Goal: Communication & Community: Answer question/provide support

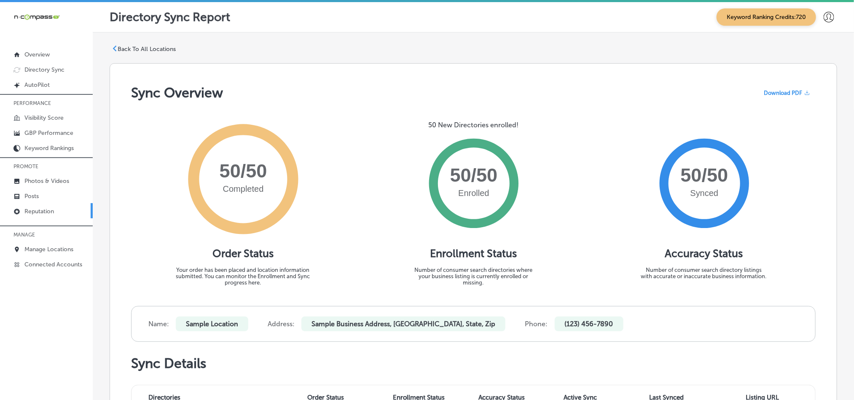
click at [45, 216] on link "Reputation" at bounding box center [46, 210] width 93 height 15
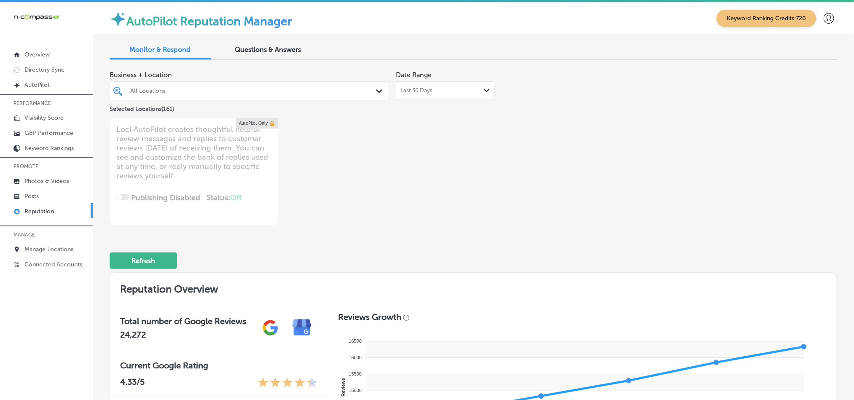
click at [330, 97] on div "All Locations" at bounding box center [249, 90] width 246 height 13
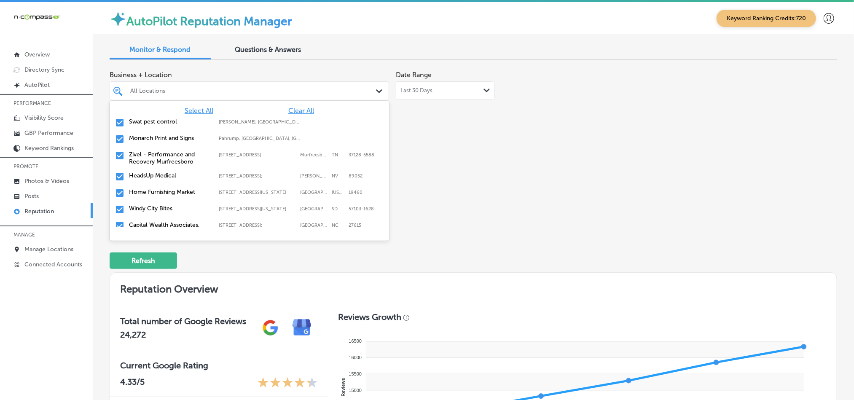
click at [289, 108] on span "Clear All" at bounding box center [301, 111] width 26 height 8
click at [123, 120] on input "checkbox" at bounding box center [120, 123] width 10 height 10
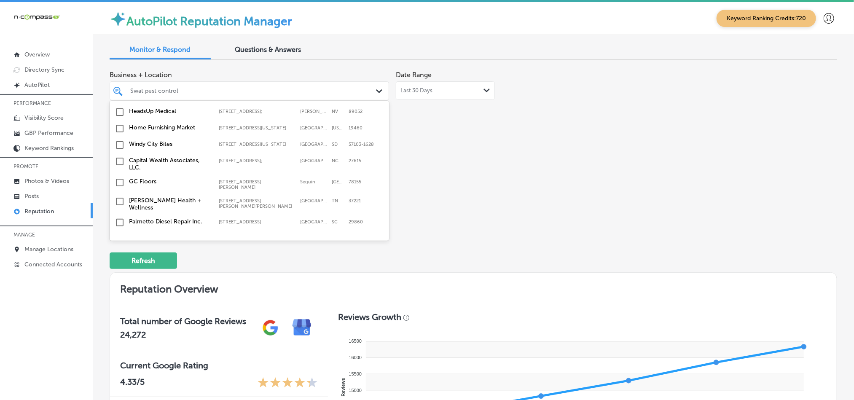
scroll to position [84, 0]
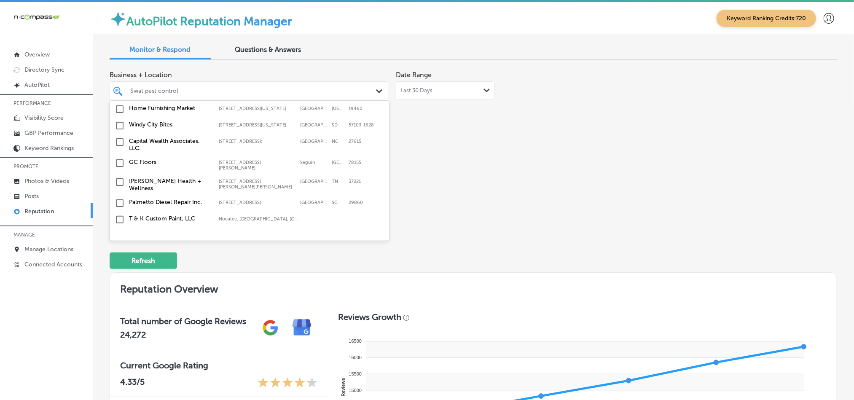
click at [120, 114] on input "checkbox" at bounding box center [120, 109] width 10 height 10
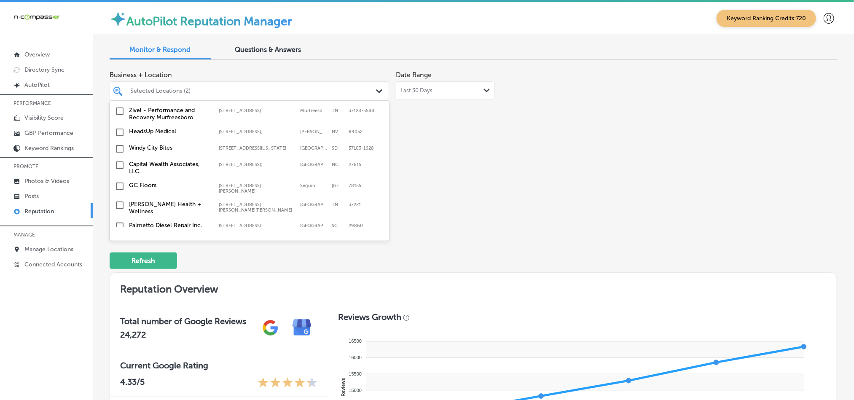
scroll to position [63, 0]
click at [119, 150] on input "checkbox" at bounding box center [120, 146] width 10 height 10
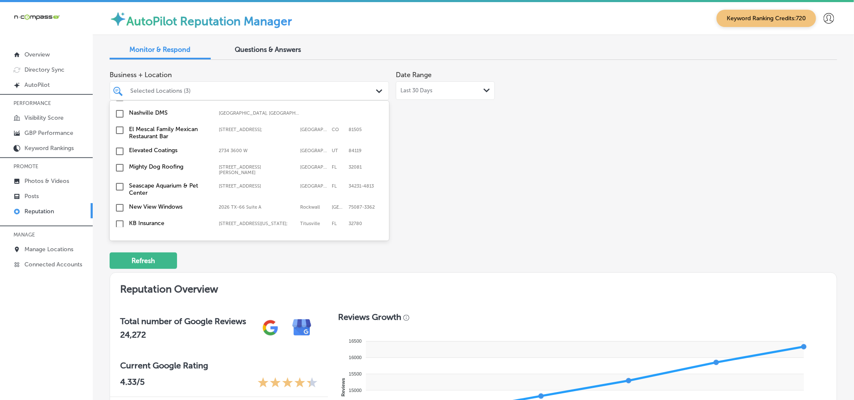
scroll to position [210, 0]
click at [120, 159] on input "checkbox" at bounding box center [120, 163] width 10 height 10
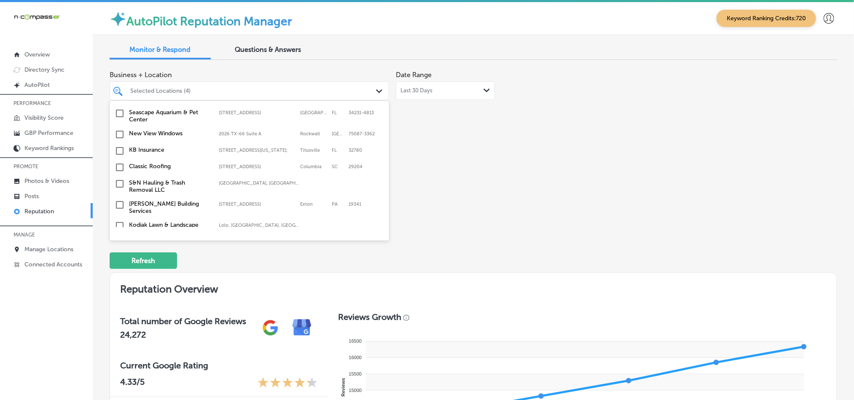
scroll to position [295, 0]
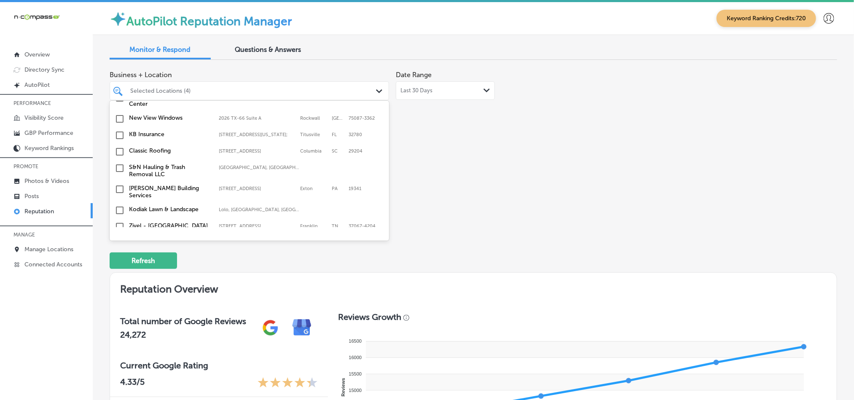
click at [118, 132] on input "checkbox" at bounding box center [120, 135] width 10 height 10
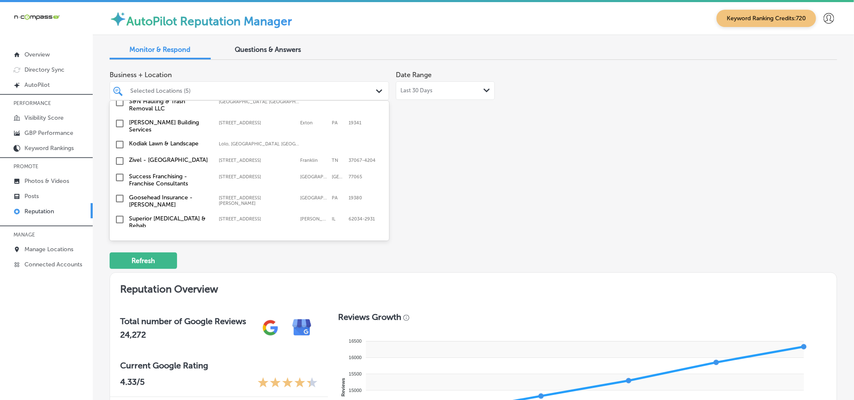
scroll to position [379, 0]
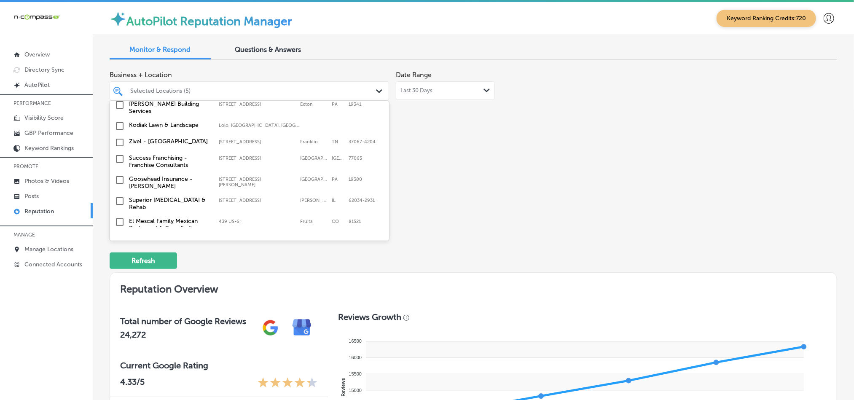
click at [119, 176] on input "checkbox" at bounding box center [120, 180] width 10 height 10
click at [116, 142] on input "checkbox" at bounding box center [120, 147] width 10 height 10
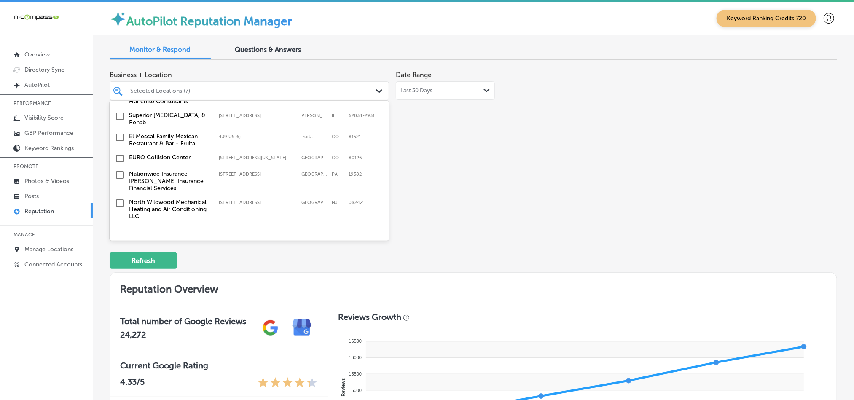
scroll to position [484, 0]
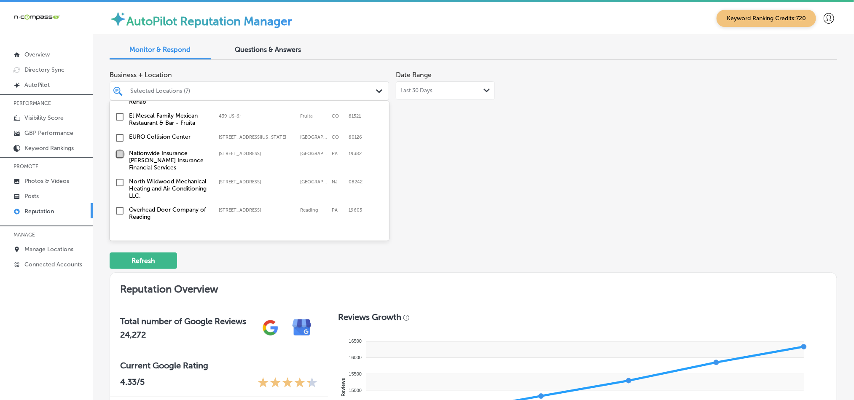
click at [118, 149] on input "checkbox" at bounding box center [120, 154] width 10 height 10
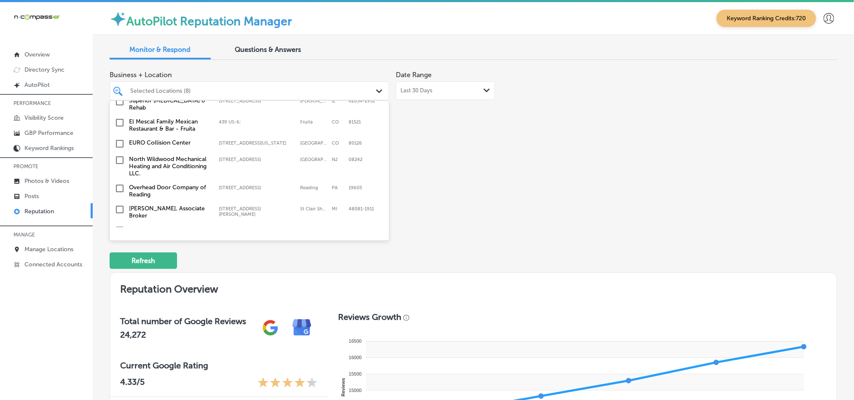
scroll to position [526, 0]
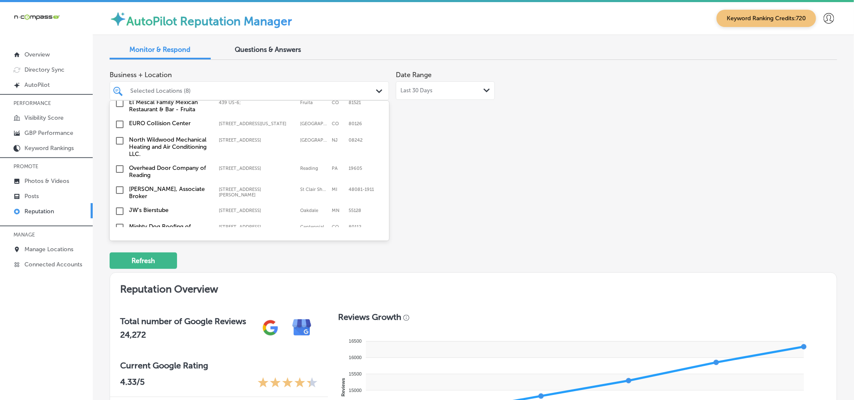
click at [119, 136] on input "checkbox" at bounding box center [120, 141] width 10 height 10
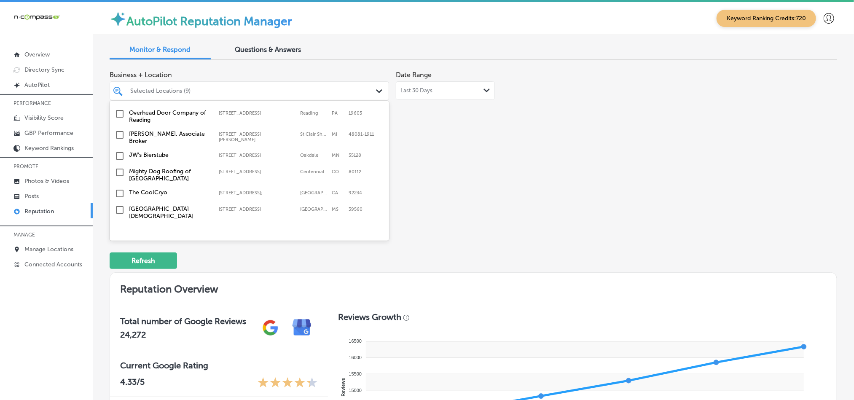
scroll to position [589, 0]
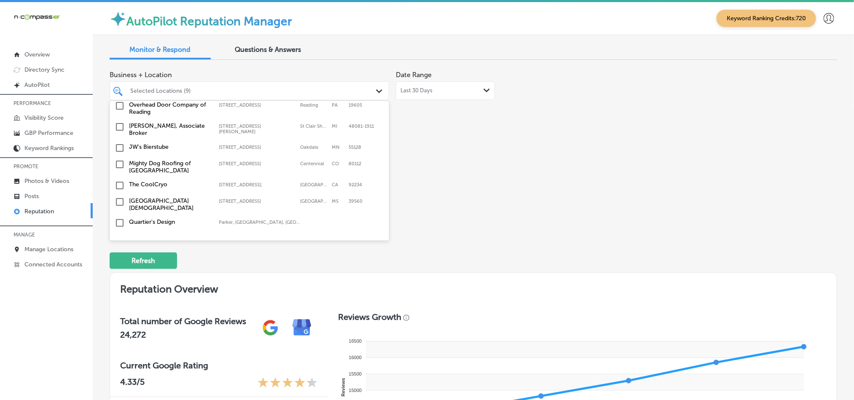
click at [115, 143] on input "checkbox" at bounding box center [120, 148] width 10 height 10
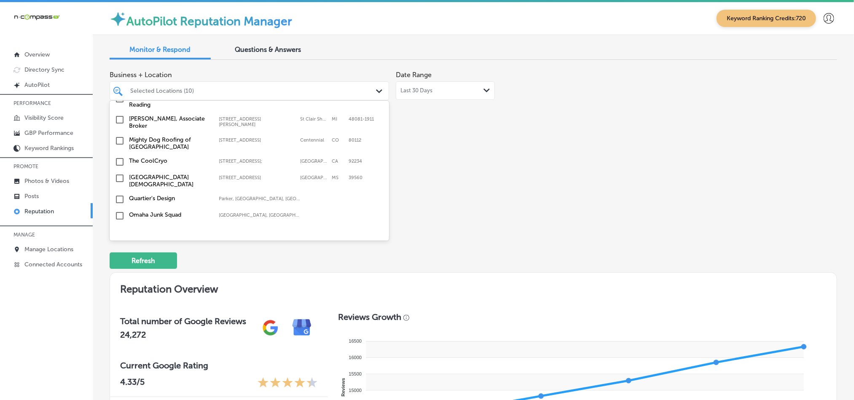
scroll to position [632, 0]
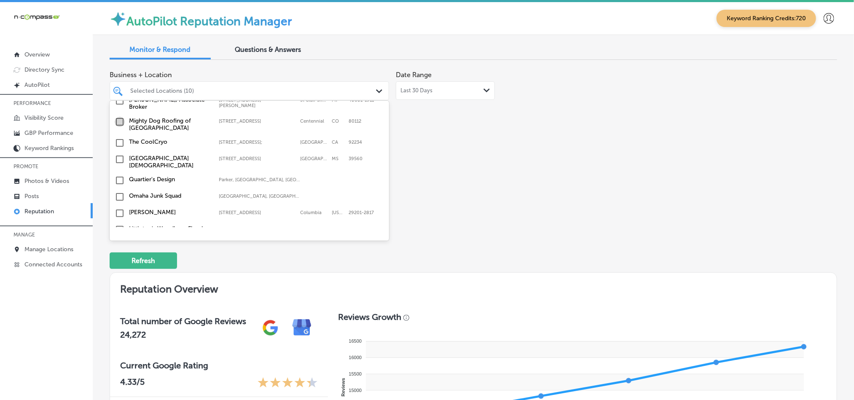
click at [119, 117] on input "checkbox" at bounding box center [120, 122] width 10 height 10
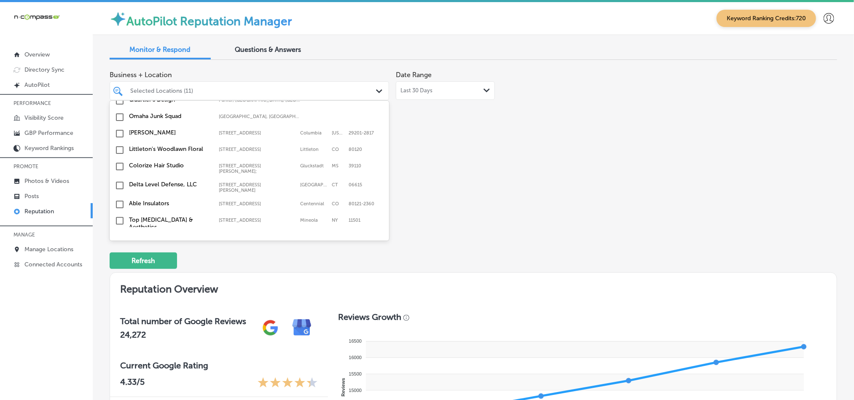
scroll to position [716, 0]
click at [118, 195] on input "checkbox" at bounding box center [120, 200] width 10 height 10
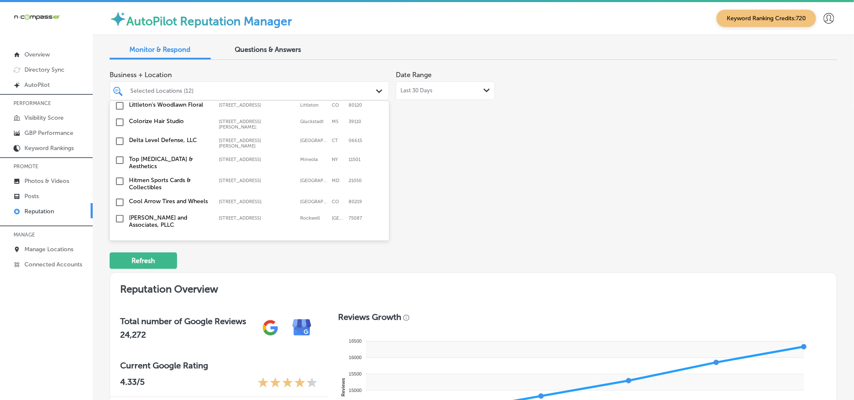
scroll to position [779, 0]
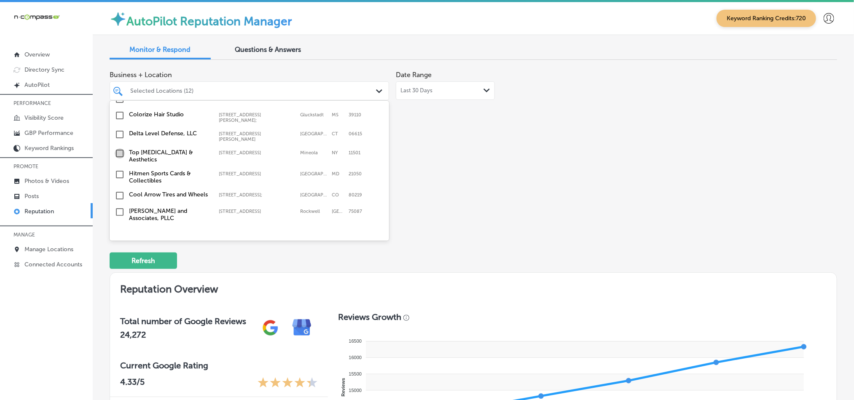
click at [119, 148] on input "checkbox" at bounding box center [120, 153] width 10 height 10
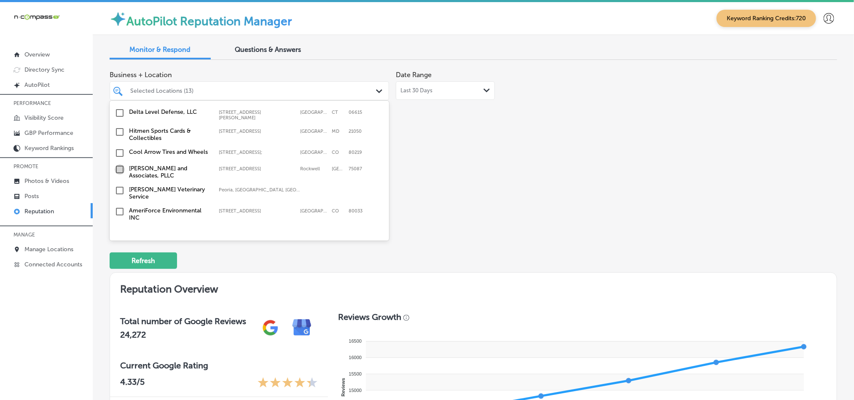
click at [117, 164] on input "checkbox" at bounding box center [120, 169] width 10 height 10
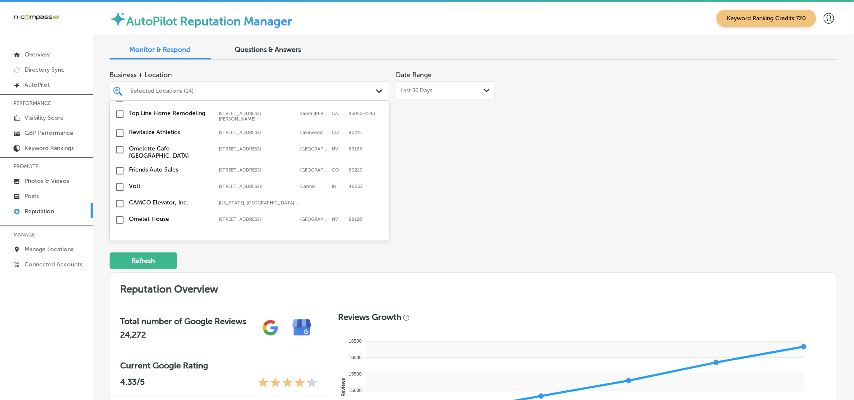
scroll to position [2811, 0]
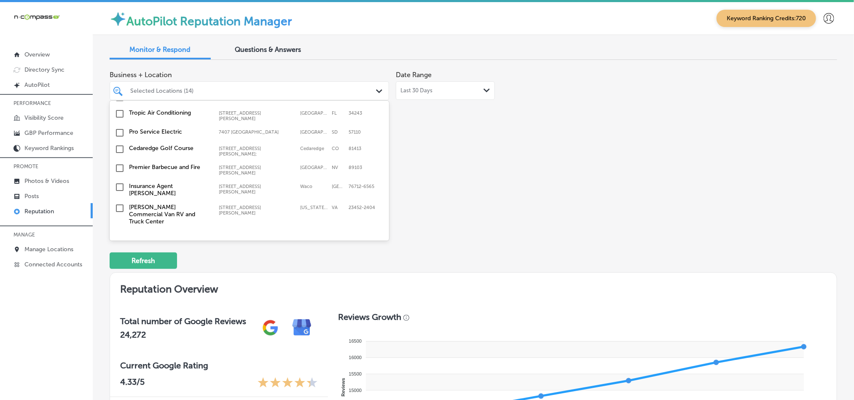
click at [119, 273] on input "checkbox" at bounding box center [120, 278] width 10 height 10
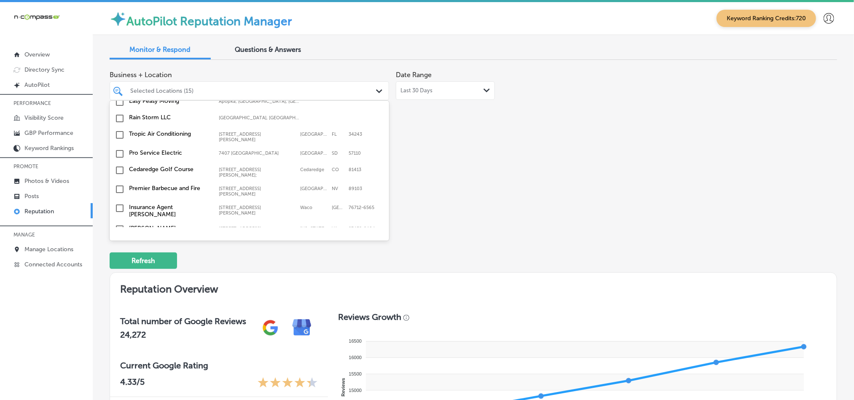
click at [120, 273] on input "checkbox" at bounding box center [120, 278] width 10 height 10
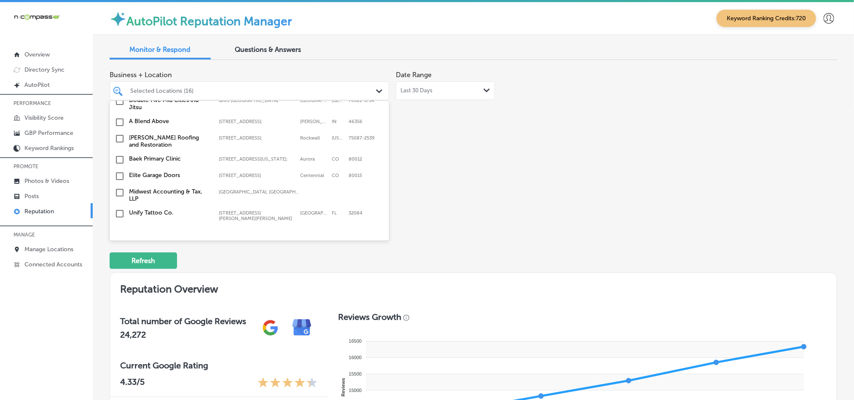
scroll to position [2643, 0]
click at [119, 286] on input "checkbox" at bounding box center [120, 291] width 10 height 10
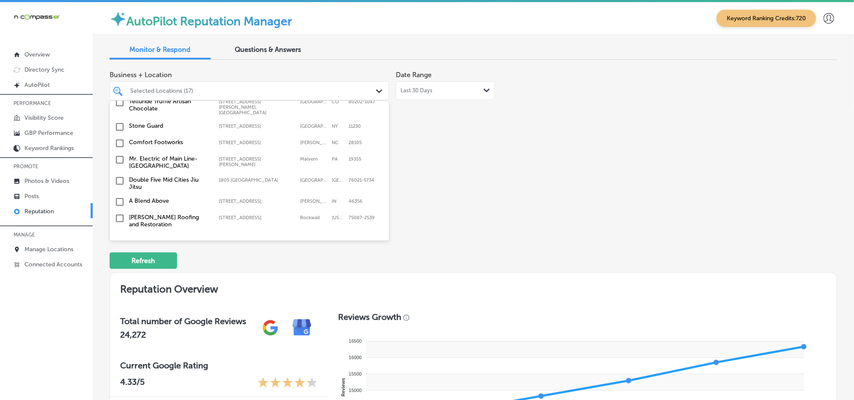
scroll to position [2580, 0]
click at [119, 251] on input "checkbox" at bounding box center [120, 256] width 10 height 10
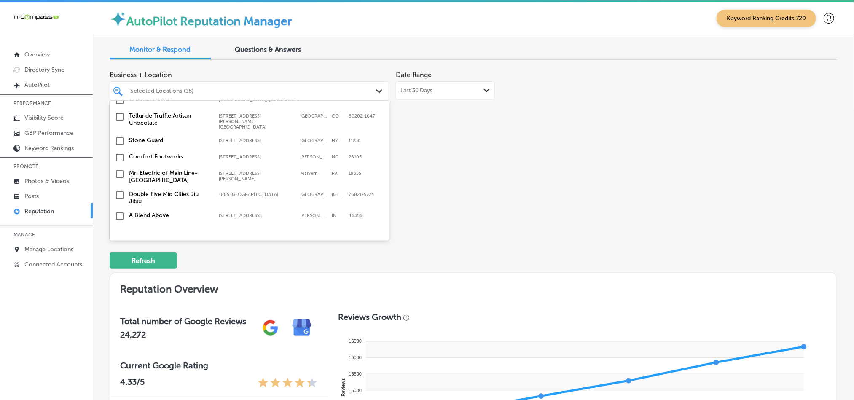
scroll to position [2558, 0]
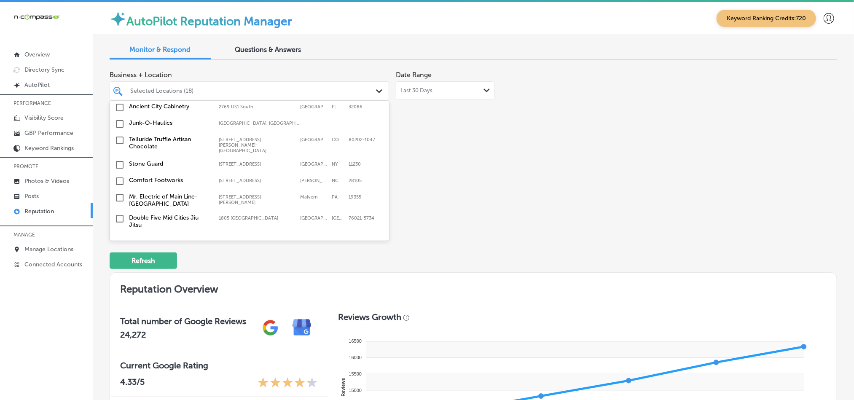
click at [122, 272] on input "checkbox" at bounding box center [120, 277] width 10 height 10
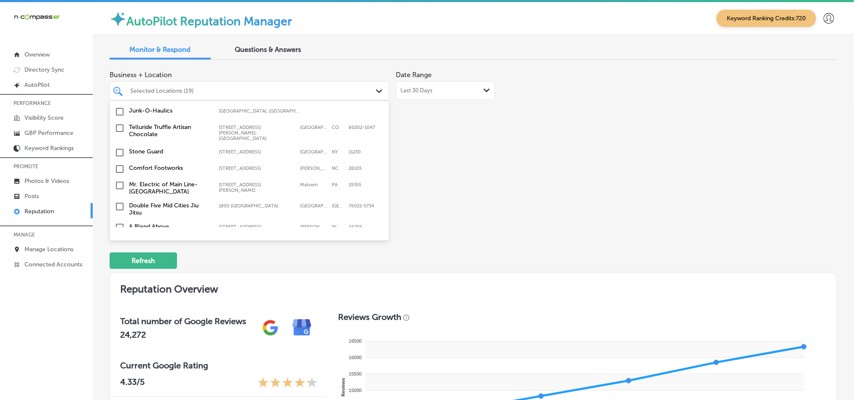
scroll to position [2580, 0]
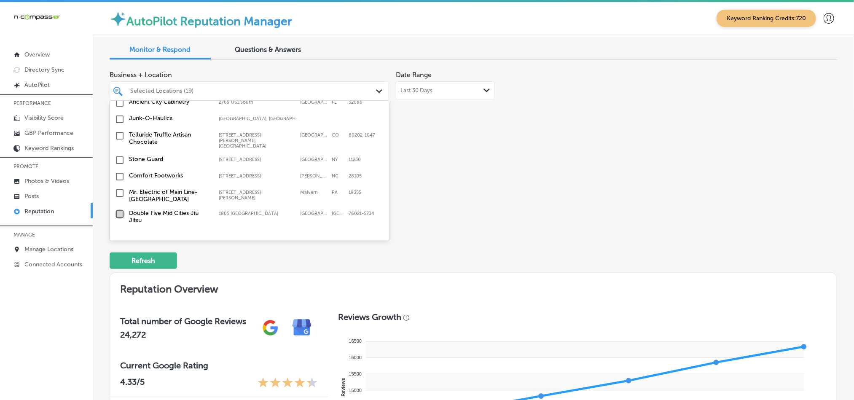
click at [119, 209] on input "checkbox" at bounding box center [120, 214] width 10 height 10
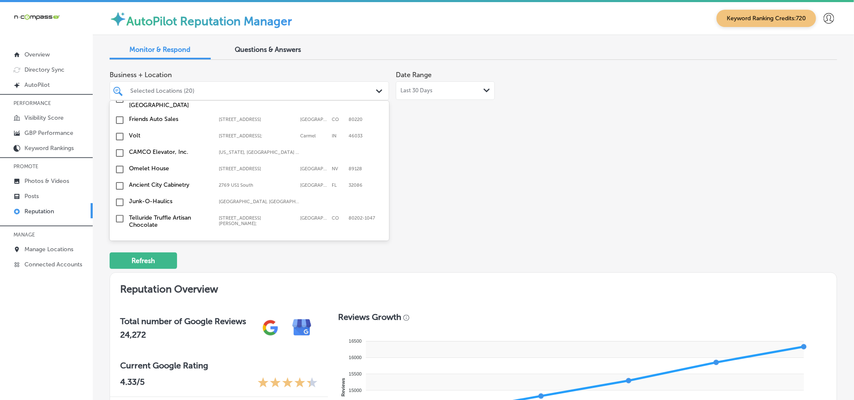
scroll to position [2516, 0]
click at [119, 256] on input "checkbox" at bounding box center [120, 261] width 10 height 10
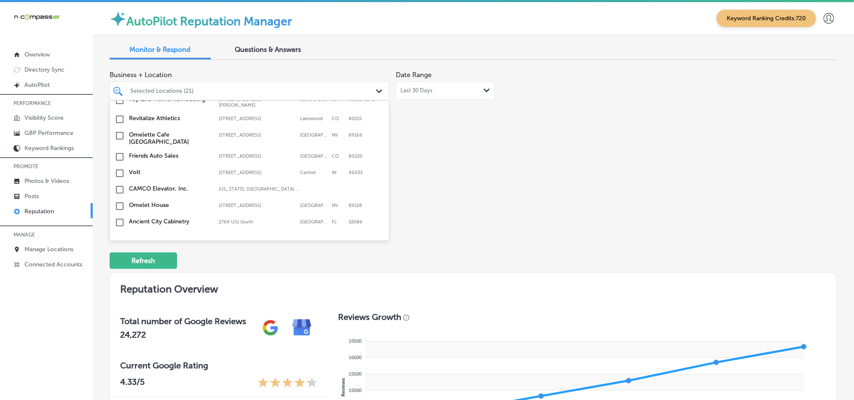
scroll to position [2453, 0]
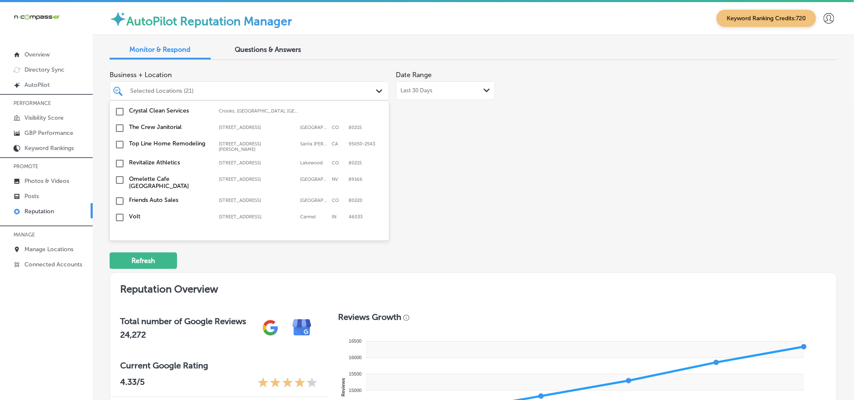
click at [118, 278] on input "checkbox" at bounding box center [120, 283] width 10 height 10
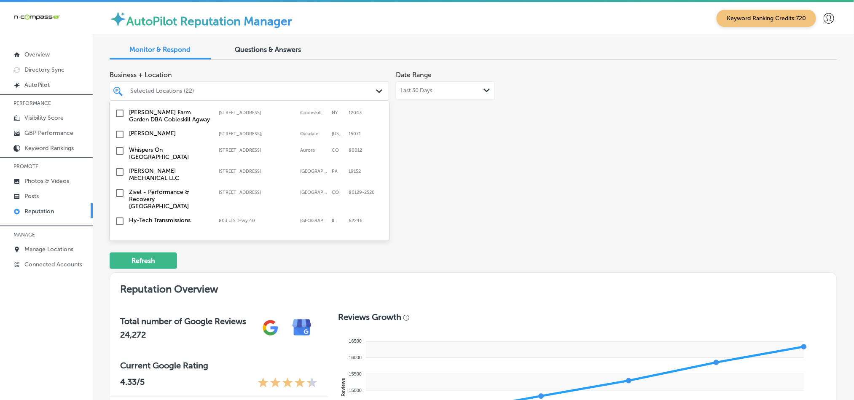
scroll to position [2327, 0]
click at [119, 282] on input "checkbox" at bounding box center [120, 287] width 10 height 10
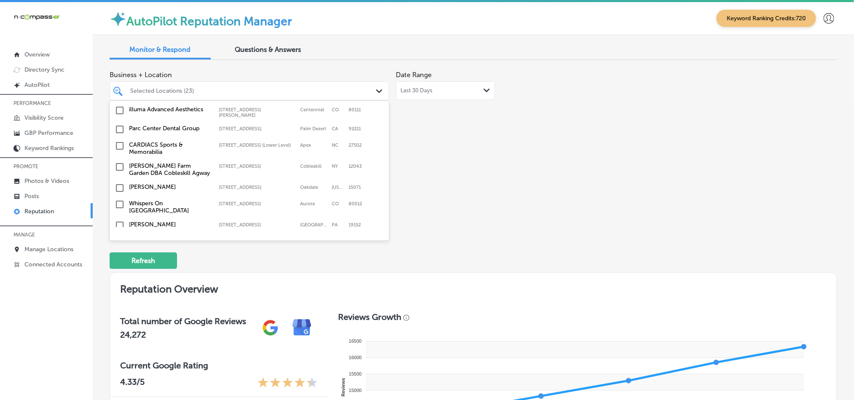
scroll to position [2285, 0]
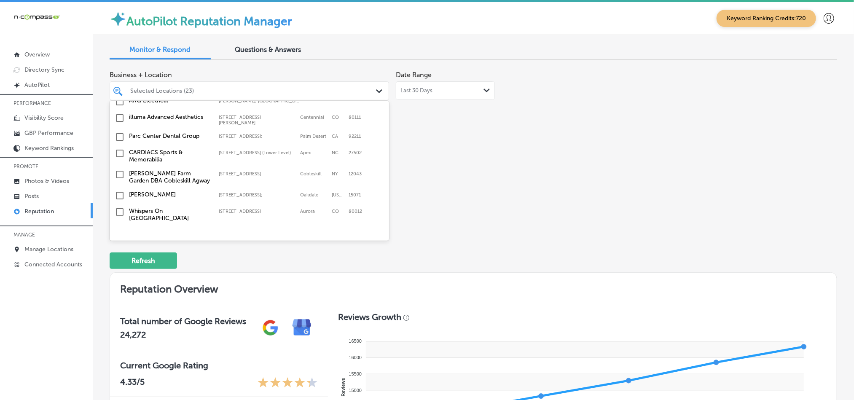
click at [120, 228] on input "checkbox" at bounding box center [120, 233] width 10 height 10
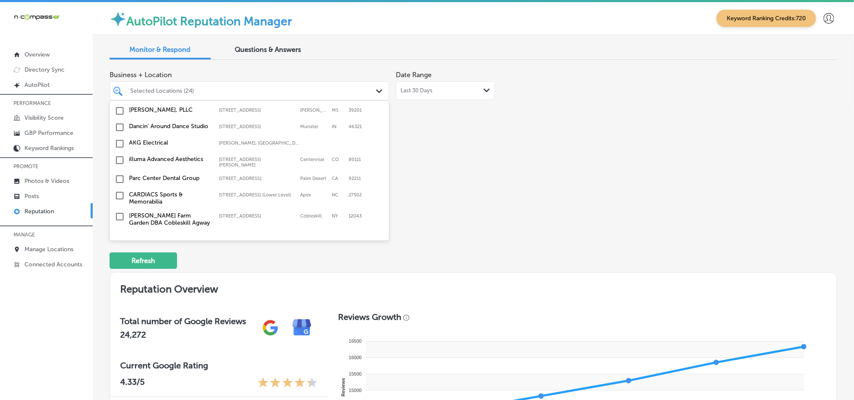
scroll to position [2264, 0]
click at [119, 249] on input "checkbox" at bounding box center [120, 254] width 10 height 10
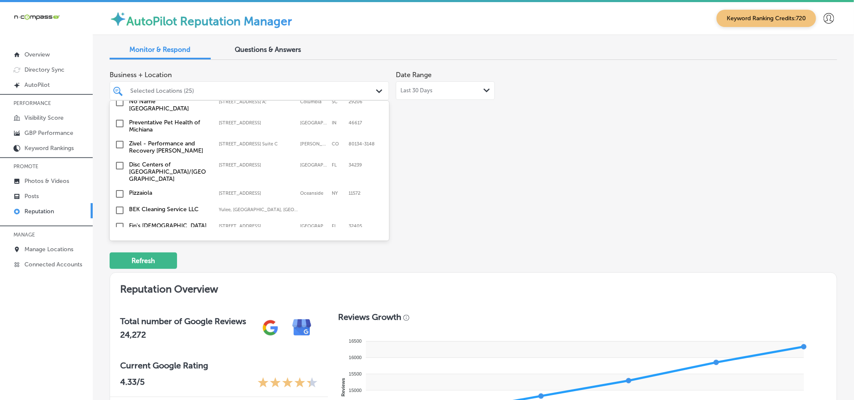
scroll to position [1758, 0]
click at [119, 222] on input "checkbox" at bounding box center [120, 227] width 10 height 10
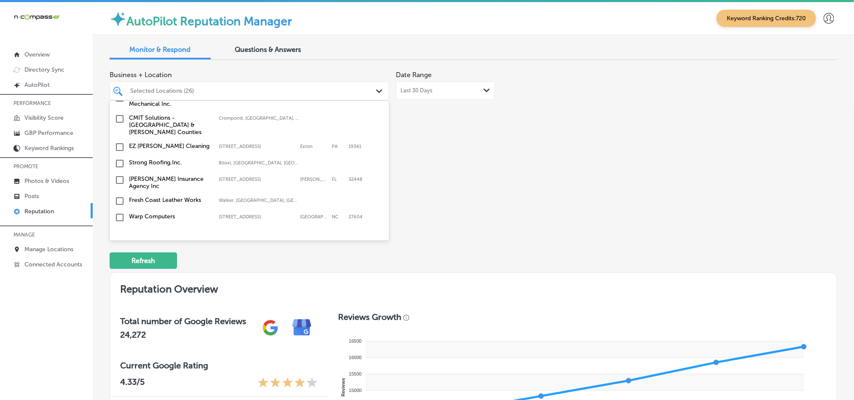
scroll to position [1611, 0]
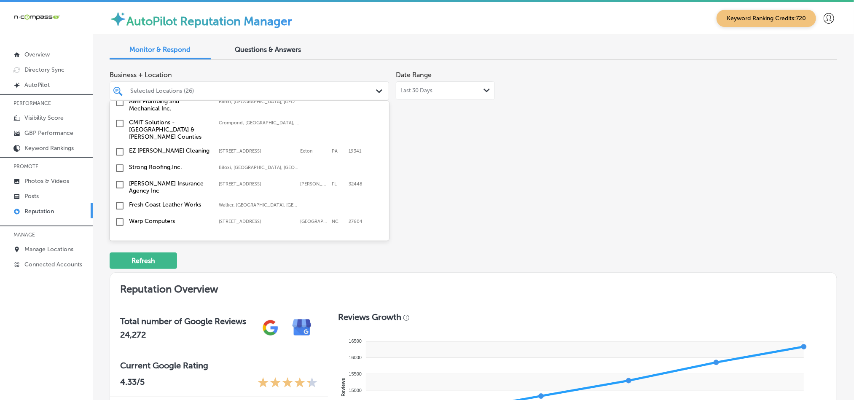
click at [119, 250] on input "checkbox" at bounding box center [120, 255] width 10 height 10
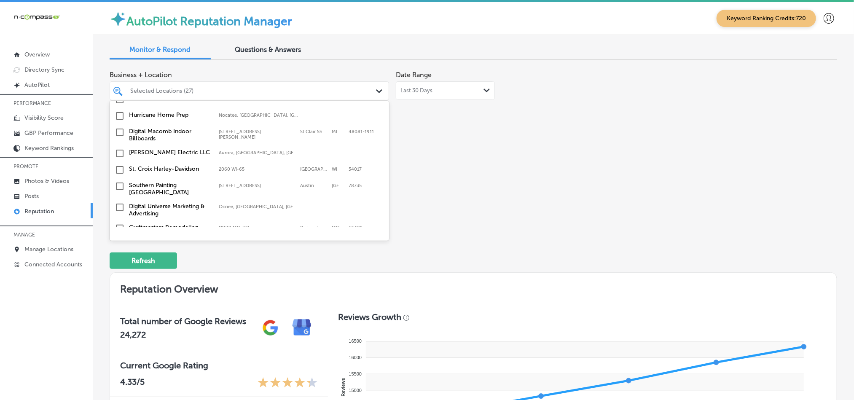
scroll to position [1299, 0]
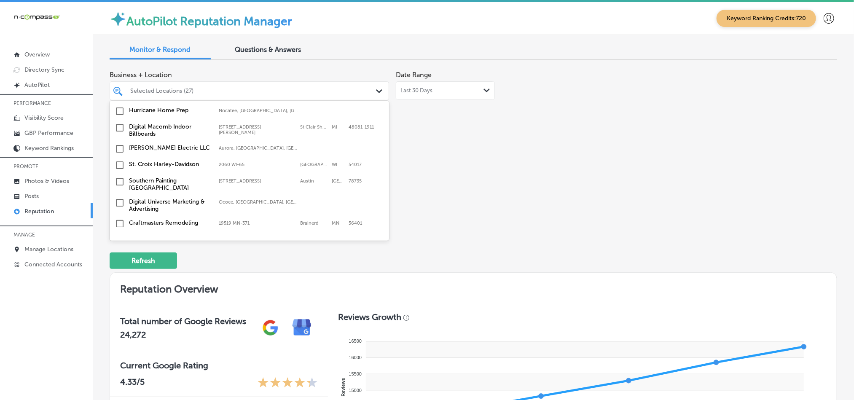
click at [119, 160] on input "checkbox" at bounding box center [120, 165] width 10 height 10
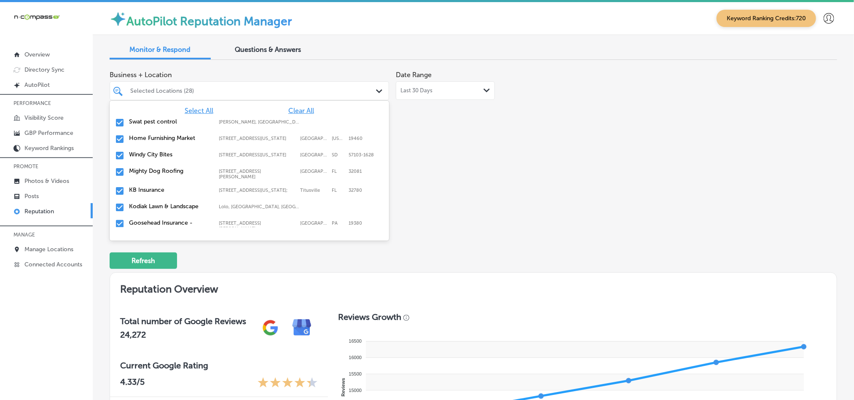
click at [203, 89] on div "Selected Locations (28)" at bounding box center [253, 90] width 246 height 7
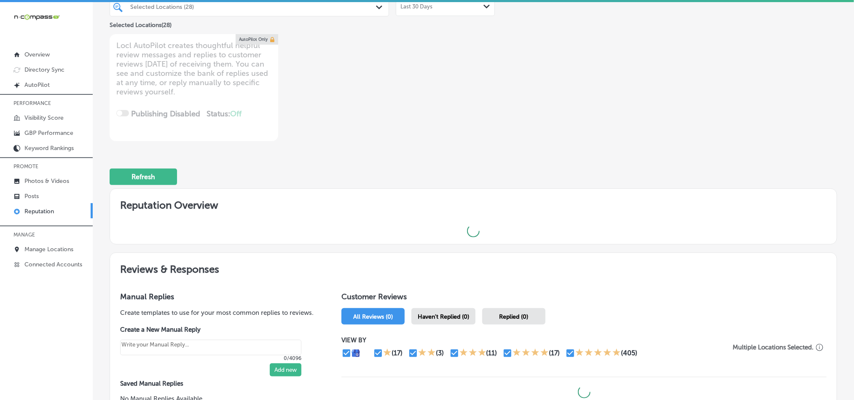
scroll to position [42, 0]
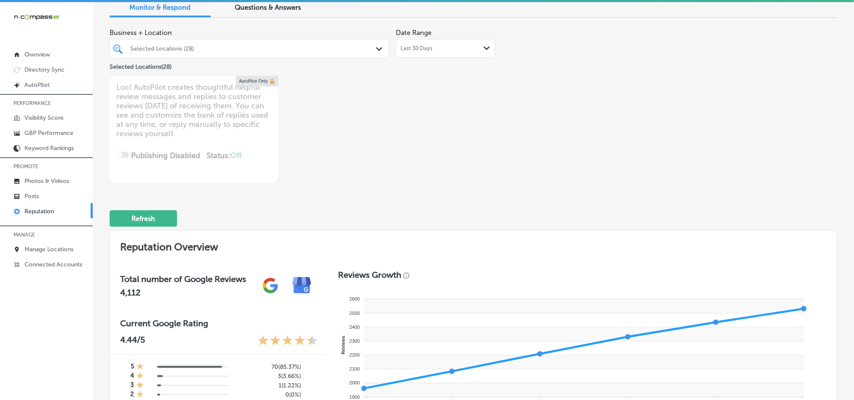
click at [232, 43] on div at bounding box center [237, 48] width 216 height 11
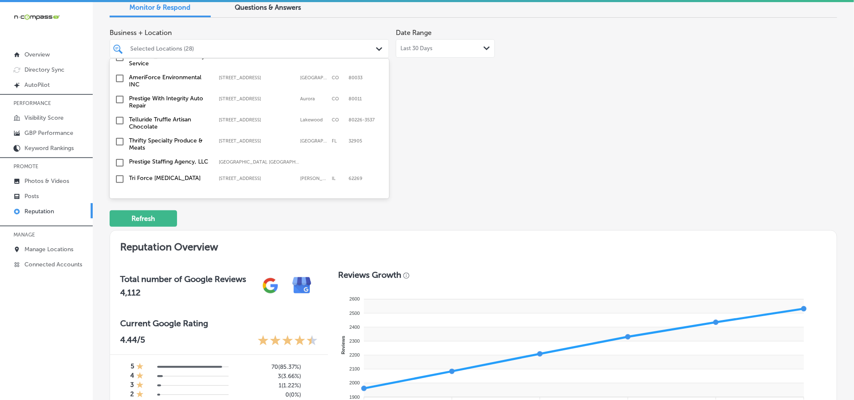
scroll to position [1180, 0]
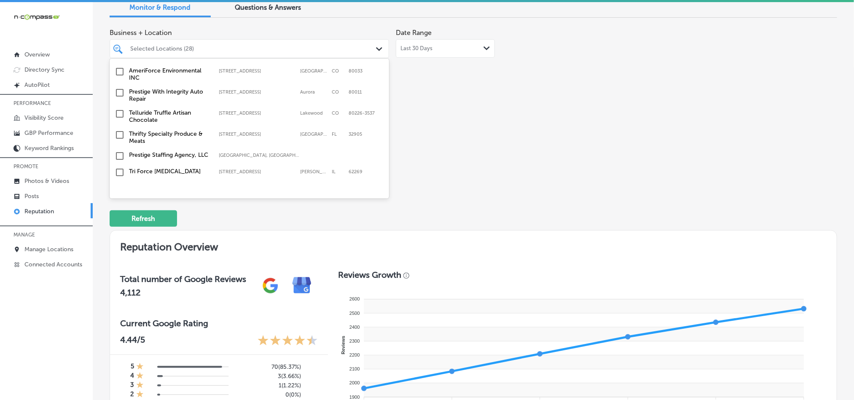
click at [118, 130] on input "checkbox" at bounding box center [120, 135] width 10 height 10
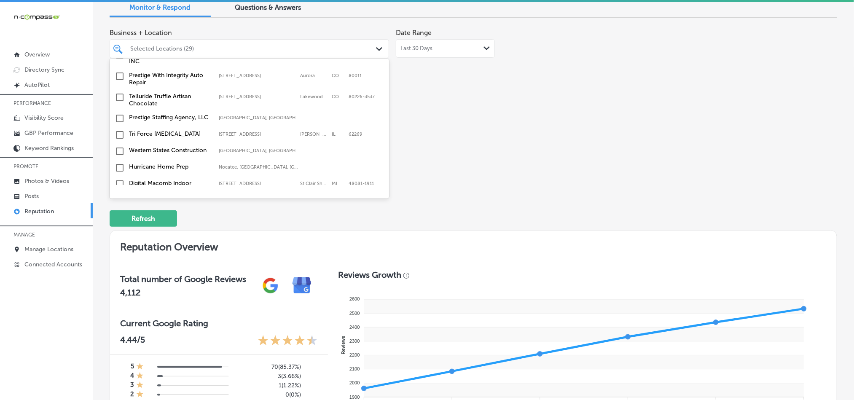
scroll to position [1221, 0]
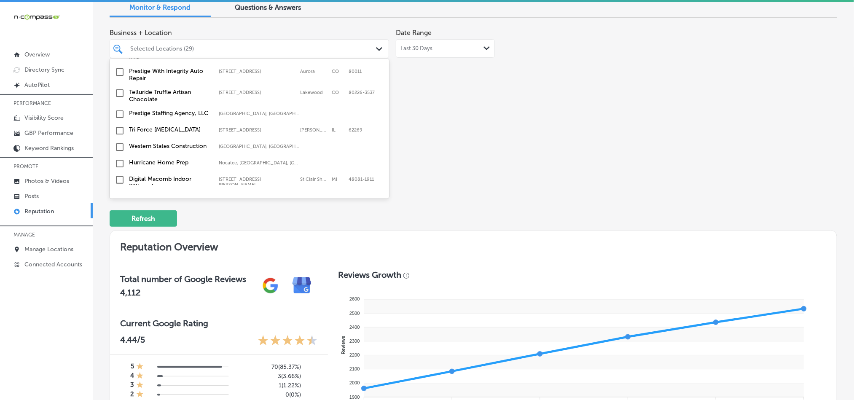
click at [119, 126] on input "checkbox" at bounding box center [120, 131] width 10 height 10
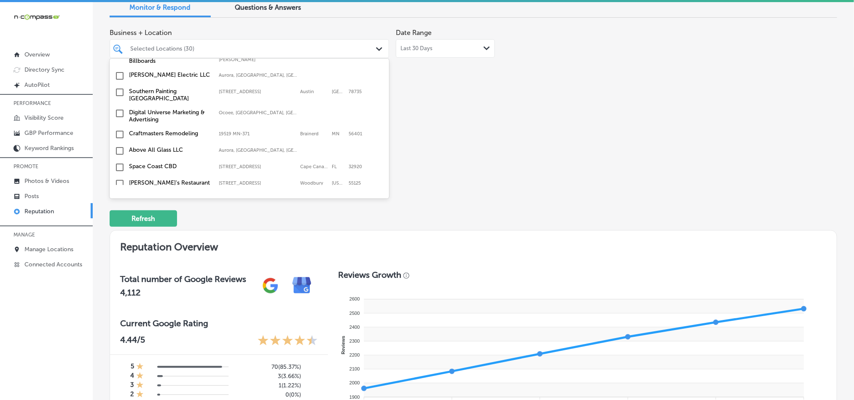
scroll to position [1369, 0]
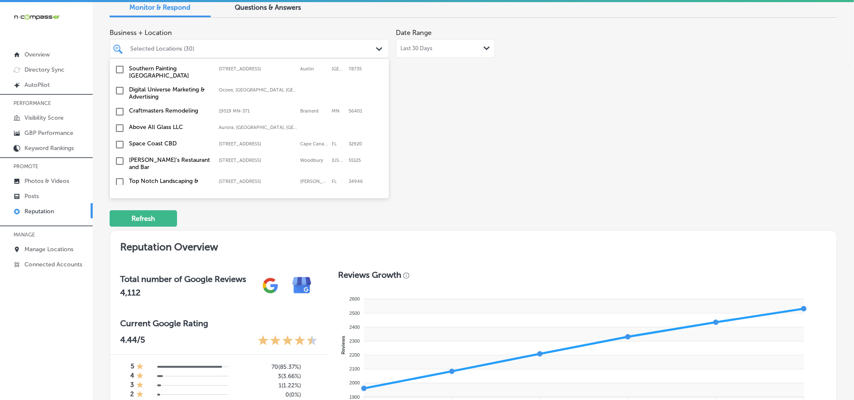
click at [118, 139] on input "checkbox" at bounding box center [120, 144] width 10 height 10
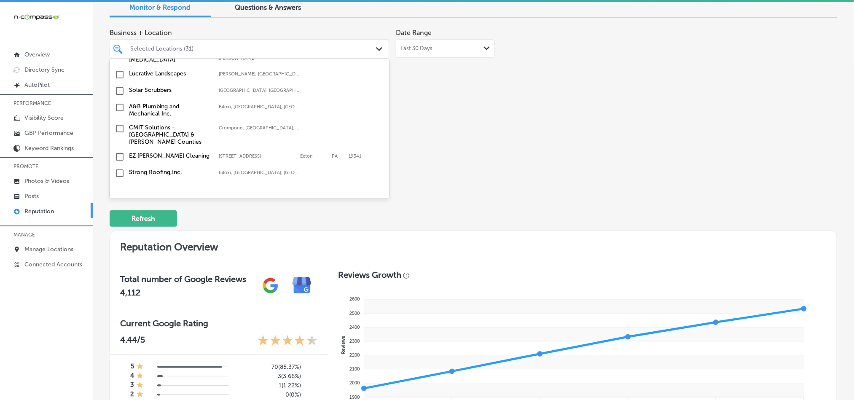
scroll to position [1537, 0]
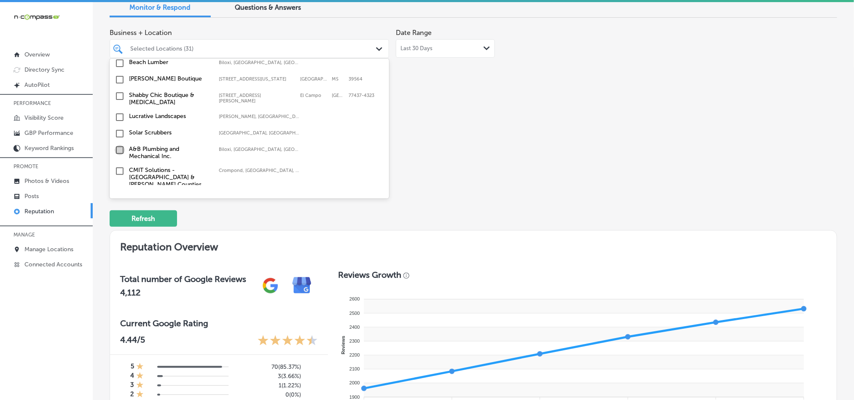
click at [118, 145] on input "checkbox" at bounding box center [120, 150] width 10 height 10
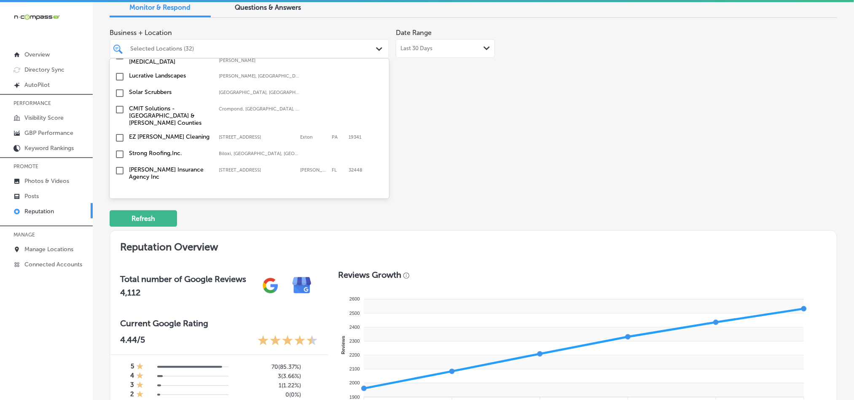
scroll to position [1600, 0]
click at [120, 131] on input "checkbox" at bounding box center [120, 136] width 10 height 10
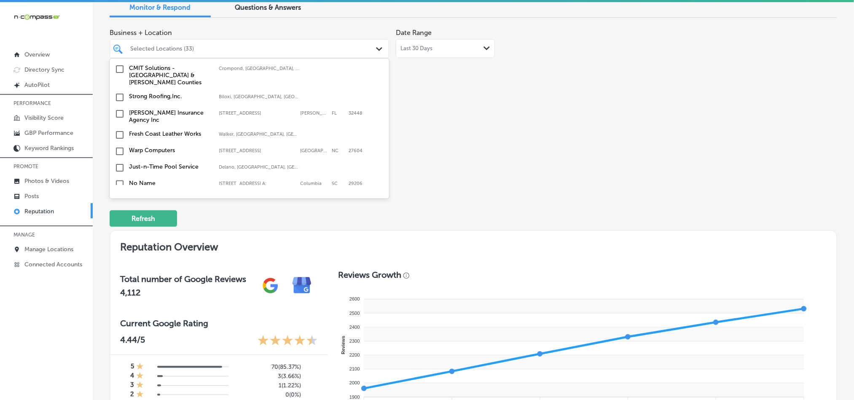
scroll to position [1664, 0]
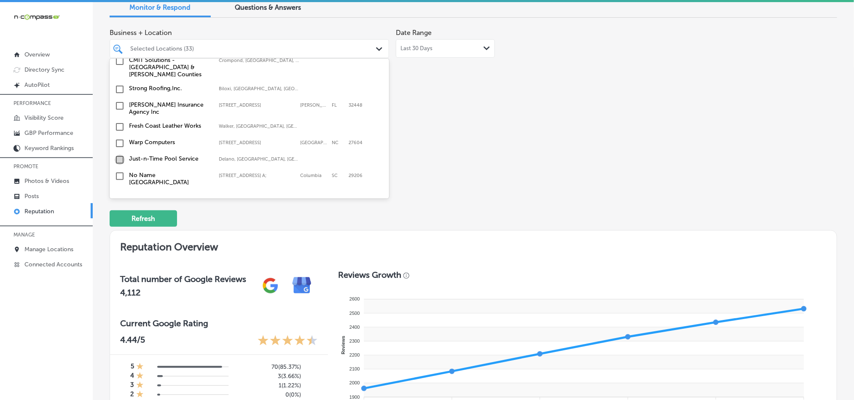
click at [120, 155] on input "checkbox" at bounding box center [120, 160] width 10 height 10
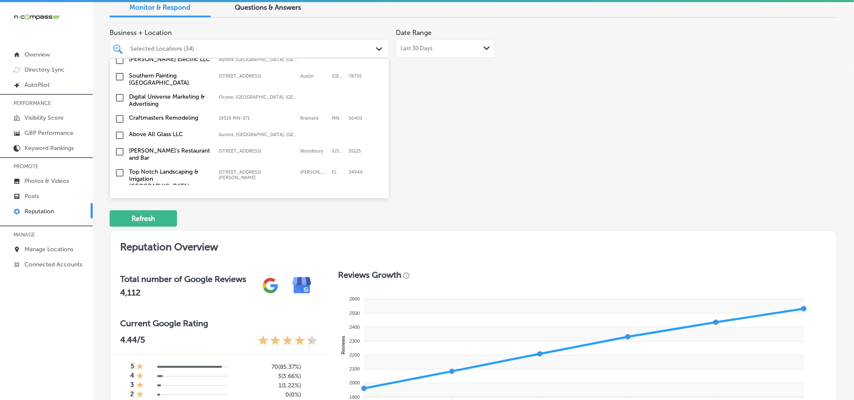
scroll to position [1453, 0]
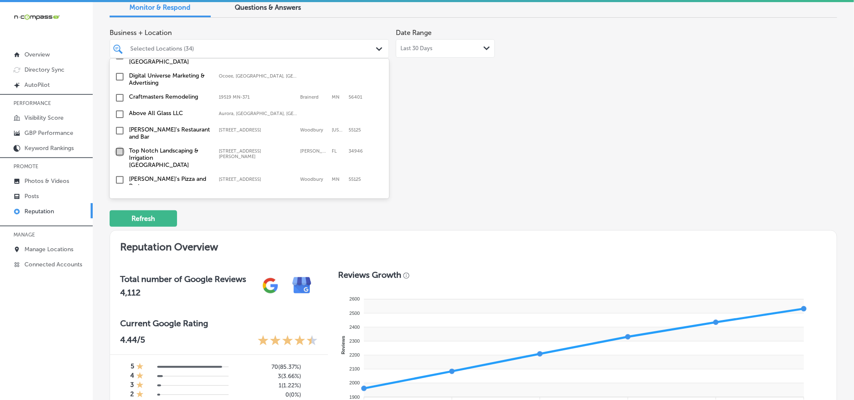
click at [118, 147] on input "checkbox" at bounding box center [120, 152] width 10 height 10
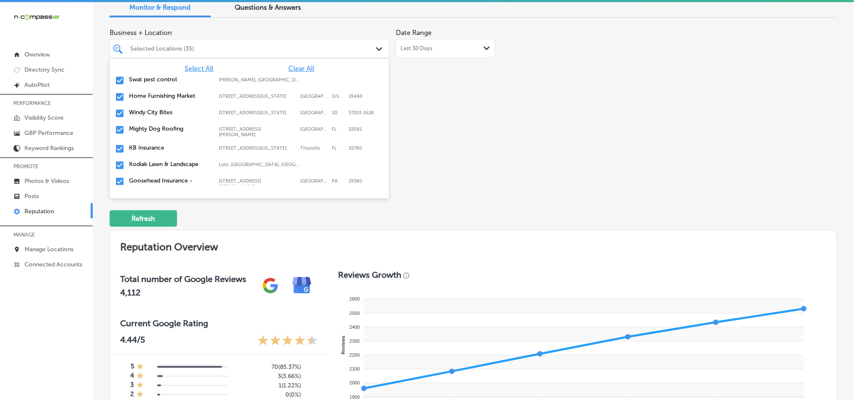
click at [475, 134] on div "Business + Location option [STREET_ADDRESS][PERSON_NAME]. option [STREET_ADDRES…" at bounding box center [328, 103] width 436 height 158
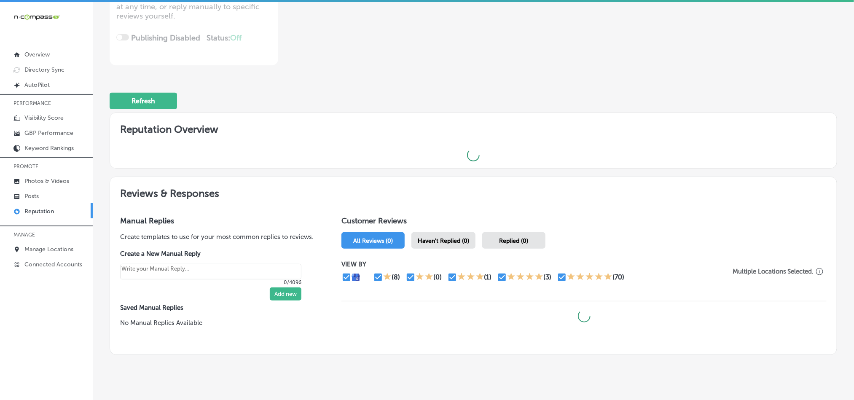
scroll to position [183, 0]
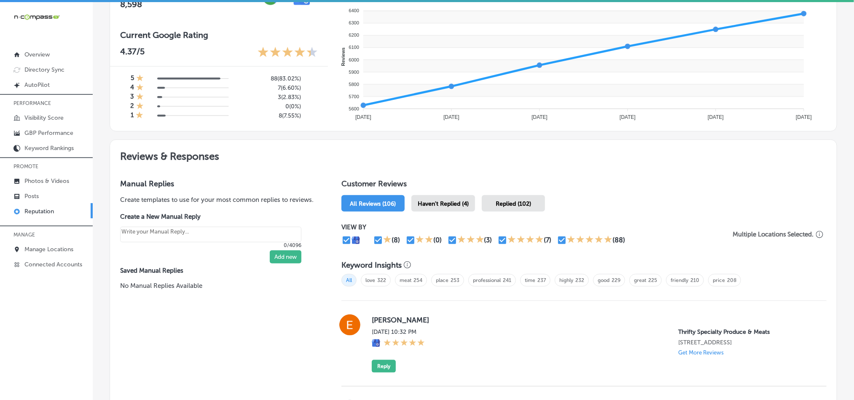
click at [432, 200] on span "Haven't Replied (4)" at bounding box center [442, 203] width 51 height 7
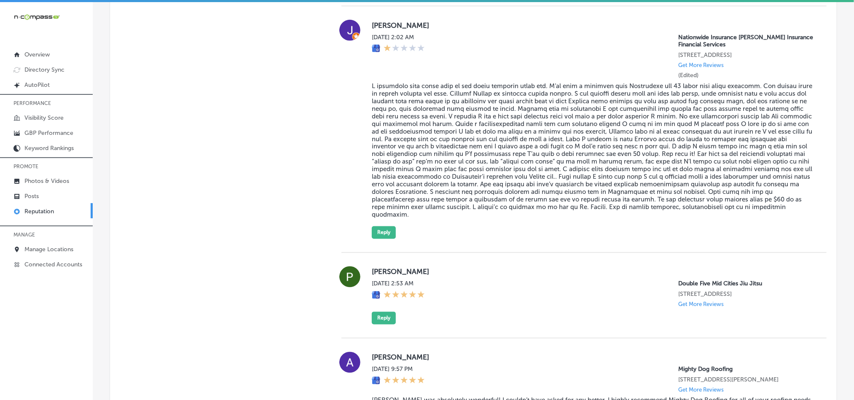
scroll to position [709, 0]
click at [289, 191] on div "Manual Replies Create templates to use for your most common replies to reviews.…" at bounding box center [217, 176] width 214 height 772
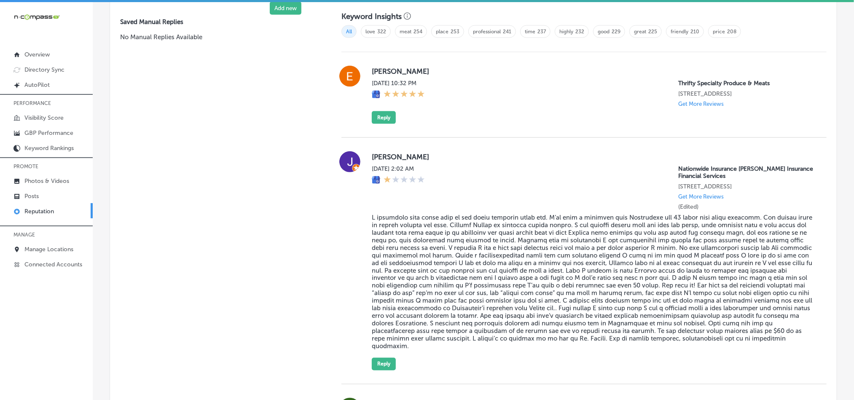
scroll to position [541, 0]
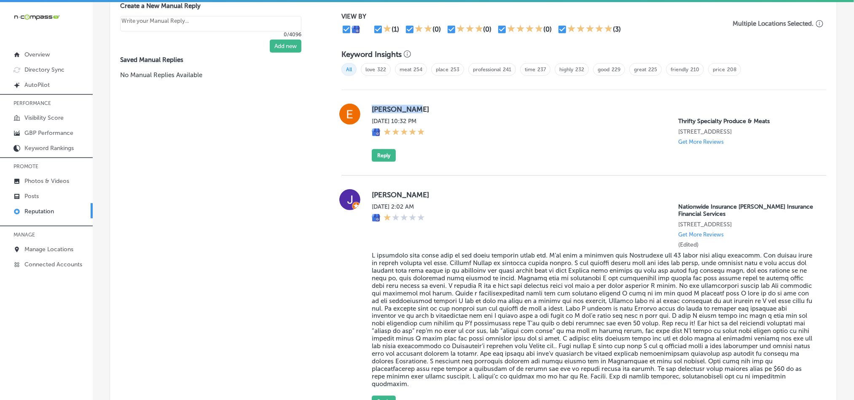
drag, startPoint x: 368, startPoint y: 105, endPoint x: 428, endPoint y: 105, distance: 60.2
click at [428, 105] on label "[PERSON_NAME]" at bounding box center [592, 109] width 441 height 8
copy label "[PERSON_NAME]"
click at [487, 151] on div "[PERSON_NAME] [DATE] 10:32 PM Thrifty Specialty Produce & Meats [STREET_ADDRESS…" at bounding box center [592, 133] width 441 height 58
click at [373, 155] on button "Reply" at bounding box center [384, 155] width 24 height 13
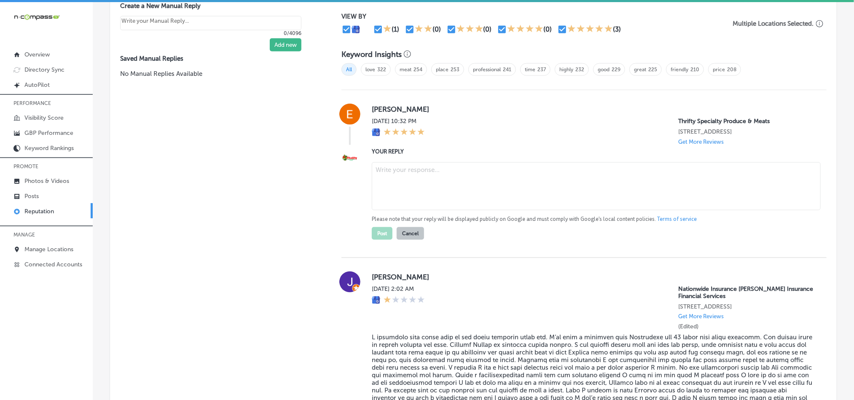
click at [408, 193] on textarea at bounding box center [596, 186] width 449 height 48
type textarea "x"
paste textarea "Thank you for the 5-star review, [PERSON_NAME]! We're glad to hear you had a gr…"
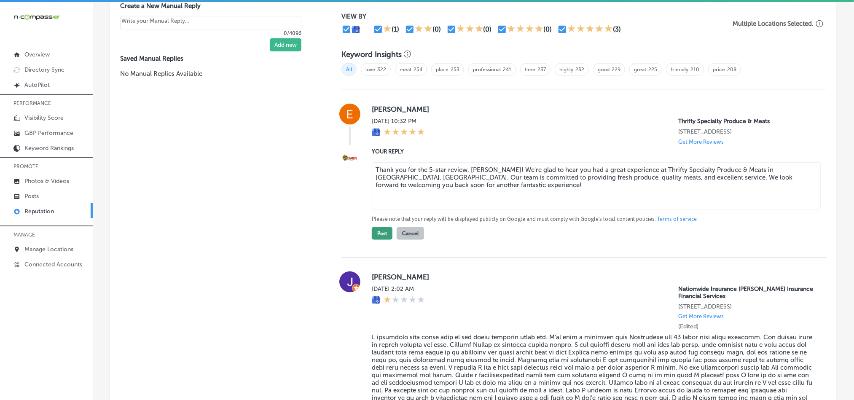
type textarea "Thank you for the 5-star review, [PERSON_NAME]! We're glad to hear you had a gr…"
click at [372, 230] on button "Post" at bounding box center [382, 233] width 21 height 13
type textarea "x"
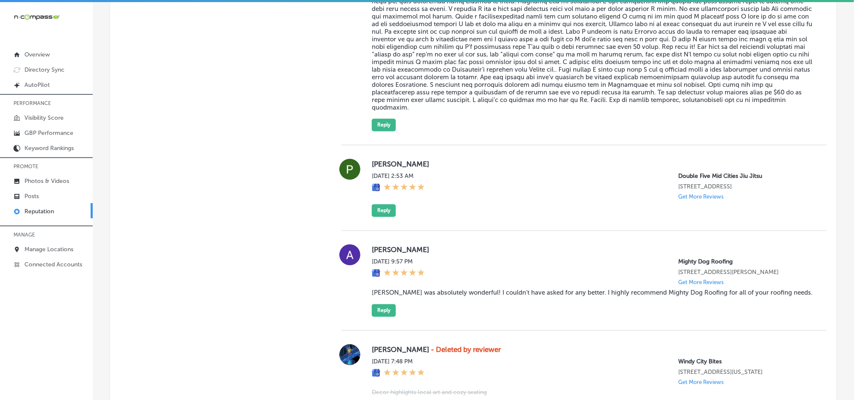
scroll to position [731, 0]
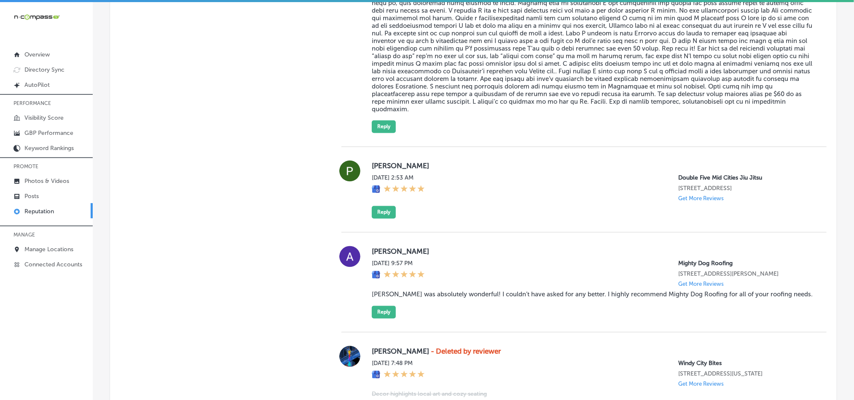
drag, startPoint x: 367, startPoint y: 163, endPoint x: 436, endPoint y: 163, distance: 69.5
click at [436, 163] on div "[PERSON_NAME] [DATE] 2:53 AM Double Five Mid Cities Jiu [GEOGRAPHIC_DATA] [STRE…" at bounding box center [583, 190] width 485 height 58
copy label "[PERSON_NAME]"
click at [421, 198] on div "[DATE] 2:53 AM" at bounding box center [398, 187] width 53 height 27
click at [498, 215] on div "[PERSON_NAME] [DATE] 2:53 AM Double Five Mid Cities Jiu [GEOGRAPHIC_DATA] [STRE…" at bounding box center [592, 190] width 441 height 58
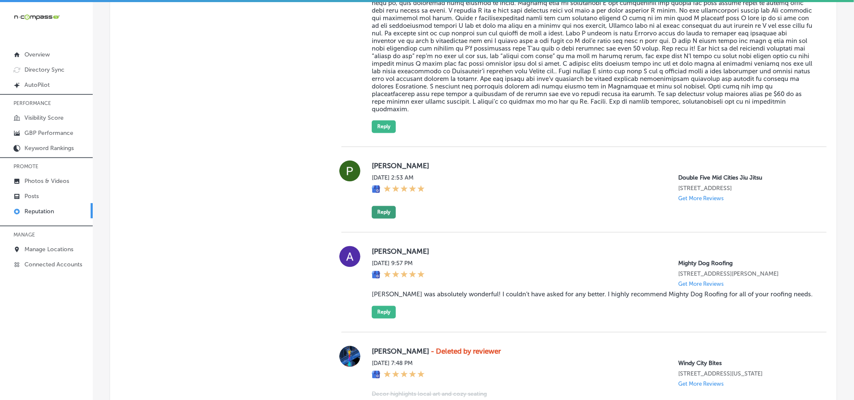
click at [382, 213] on button "Reply" at bounding box center [384, 212] width 24 height 13
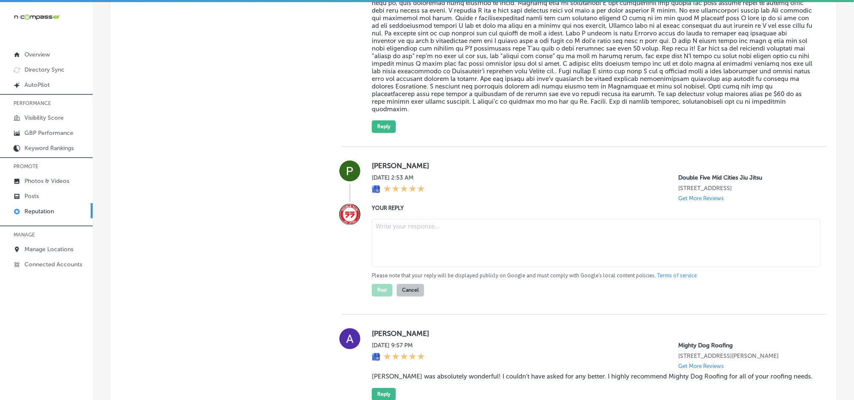
click at [452, 252] on textarea at bounding box center [596, 243] width 449 height 48
paste textarea "Thank you for the 5-star review, [PERSON_NAME]! We're glad to know that you had…"
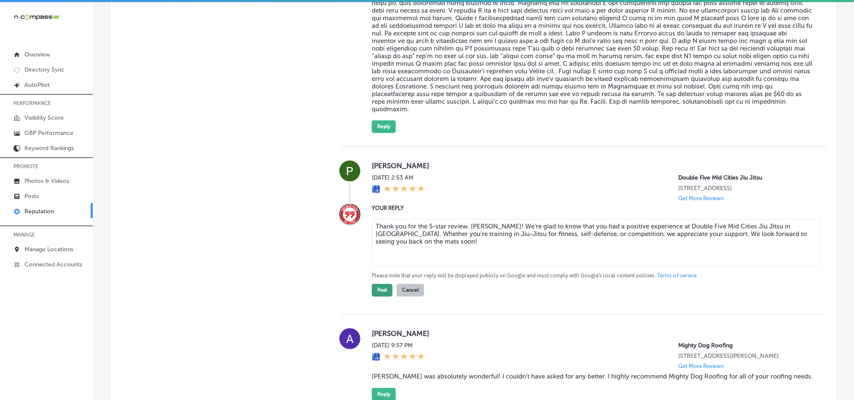
type textarea "Thank you for the 5-star review, [PERSON_NAME]! We're glad to know that you had…"
click at [378, 284] on button "Post" at bounding box center [382, 290] width 21 height 13
type textarea "x"
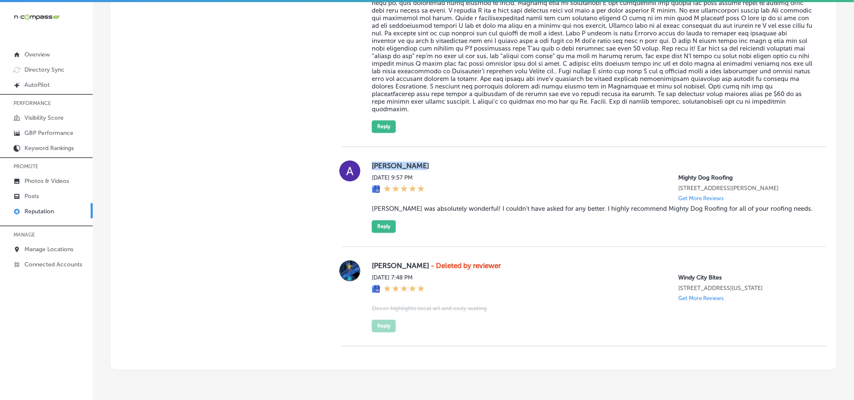
drag, startPoint x: 368, startPoint y: 168, endPoint x: 436, endPoint y: 167, distance: 68.3
click at [436, 167] on div "[PERSON_NAME] [DATE] 9:57 PM Mighty Dog Roofing [STREET_ADDRESS][PERSON_NAME] G…" at bounding box center [583, 197] width 485 height 72
copy label "[PERSON_NAME]"
click at [425, 195] on div "[DATE] 9:57 PM" at bounding box center [398, 187] width 53 height 27
drag, startPoint x: 362, startPoint y: 214, endPoint x: 776, endPoint y: 218, distance: 414.6
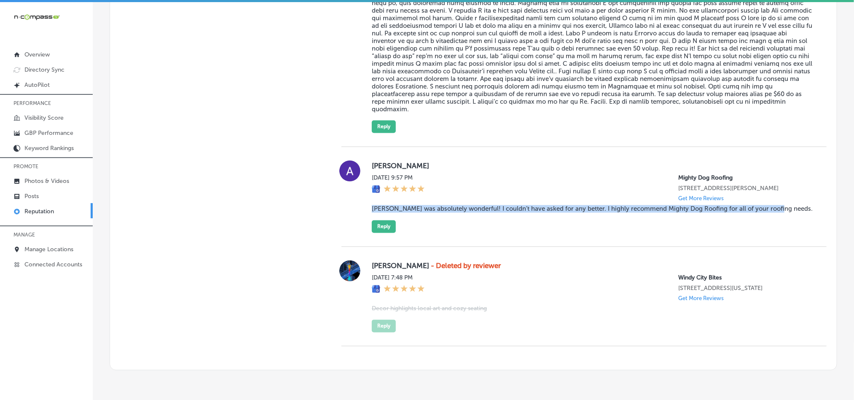
click at [776, 218] on div "[PERSON_NAME] [DATE] 9:57 PM Mighty Dog Roofing [STREET_ADDRESS][PERSON_NAME] G…" at bounding box center [583, 197] width 485 height 72
copy blockquote "[PERSON_NAME] was absolutely wonderful! I couldn’t have asked for any better. I…"
click at [440, 233] on div "[PERSON_NAME] [DATE] 9:57 PM Mighty Dog Roofing [STREET_ADDRESS][PERSON_NAME] G…" at bounding box center [592, 197] width 441 height 72
click at [377, 233] on button "Reply" at bounding box center [384, 226] width 24 height 13
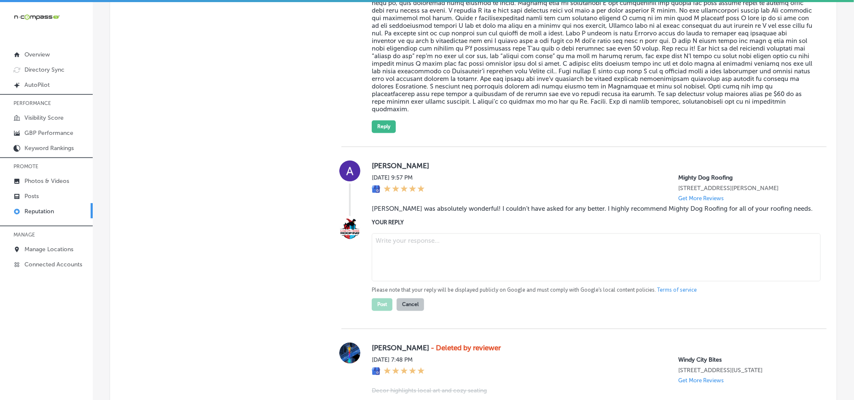
click at [439, 261] on textarea at bounding box center [596, 257] width 449 height 48
paste textarea "Thank you for the kind words, [PERSON_NAME]! We’re so glad to hear [PERSON_NAME…"
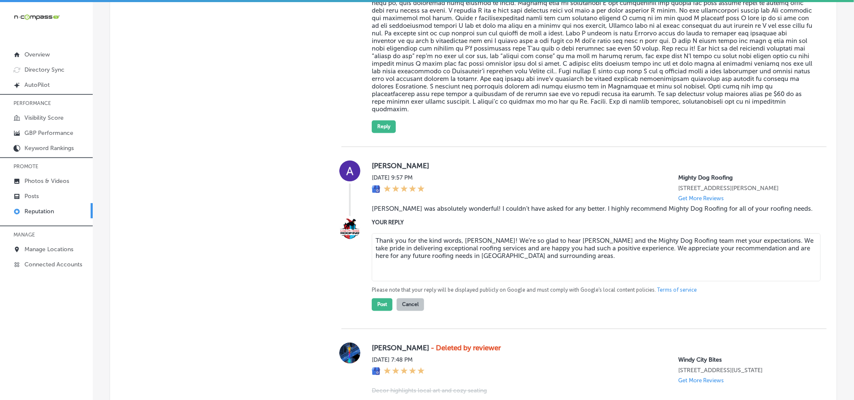
click at [514, 264] on textarea "Thank you for the kind words, [PERSON_NAME]! We’re so glad to hear [PERSON_NAME…" at bounding box center [596, 257] width 449 height 48
type textarea "Thank you for the kind words, [PERSON_NAME]! We’re so glad to hear [PERSON_NAME…"
click at [377, 310] on button "Post" at bounding box center [382, 304] width 21 height 13
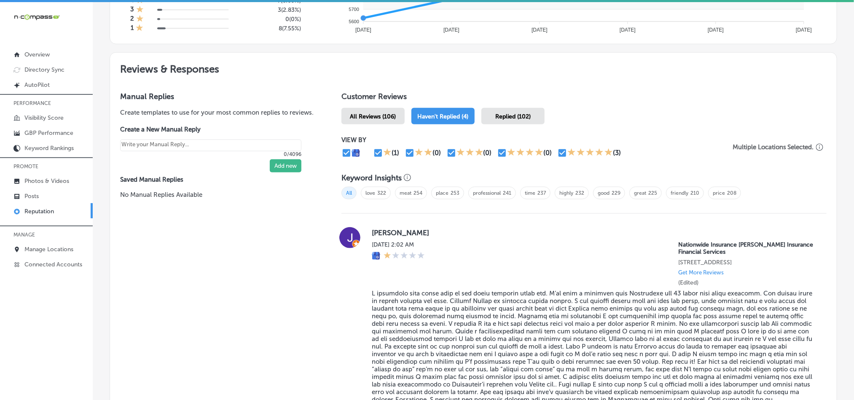
scroll to position [410, 0]
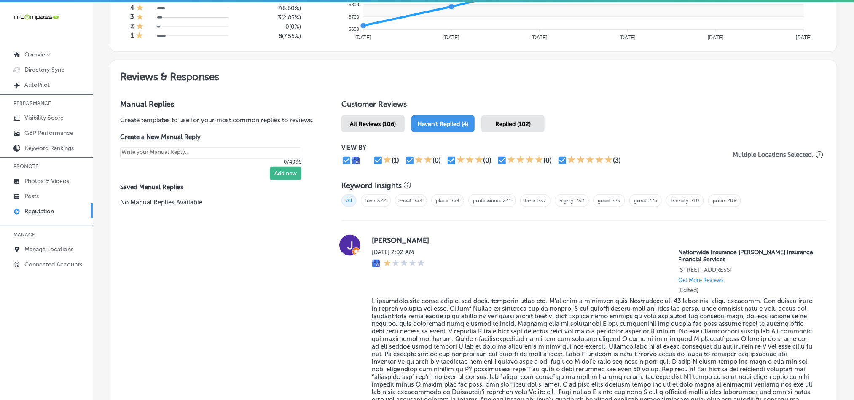
click at [503, 120] on span "Replied (102)" at bounding box center [512, 123] width 35 height 7
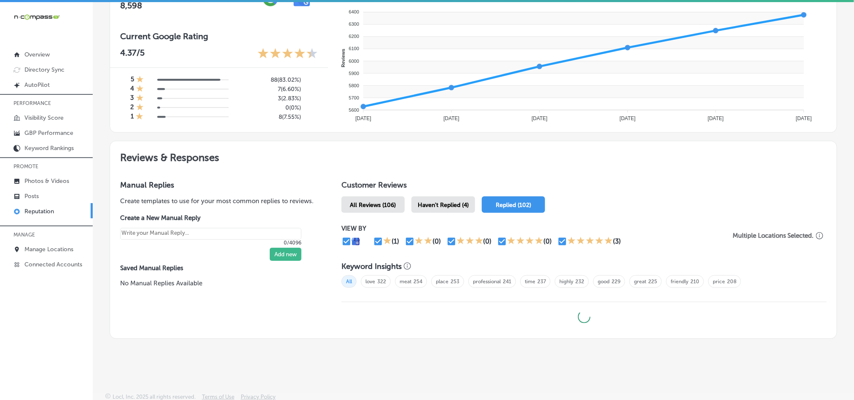
type textarea "x"
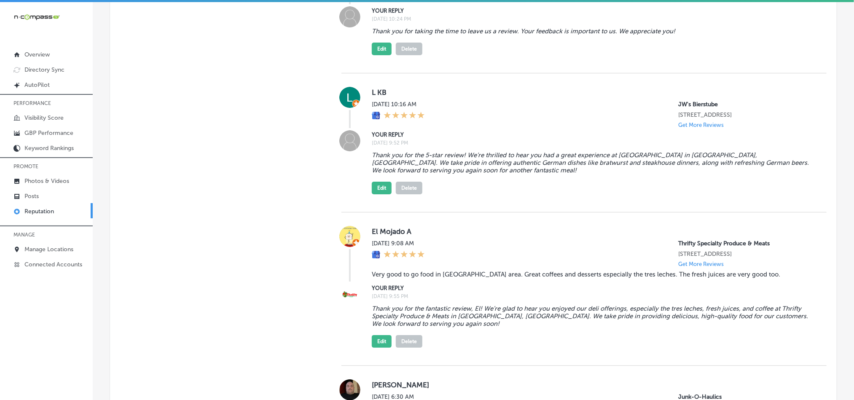
scroll to position [1590, 0]
